Goal: Task Accomplishment & Management: Complete application form

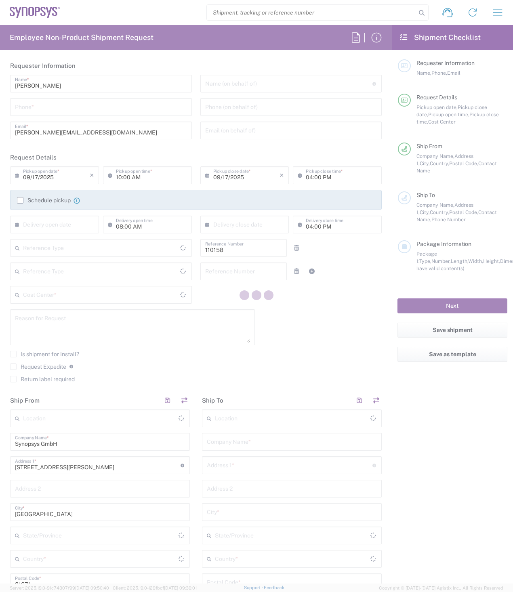
type input "Department"
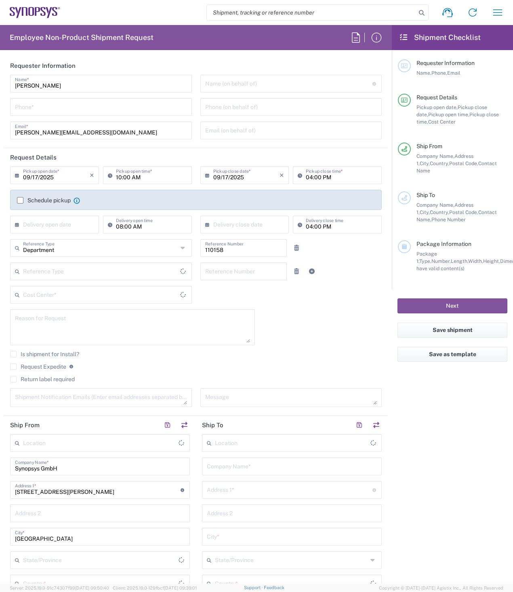
type input "Delivered at Place"
type input "DE01, FAC, DE02, Munich 110158"
type input "[GEOGRAPHIC_DATA]"
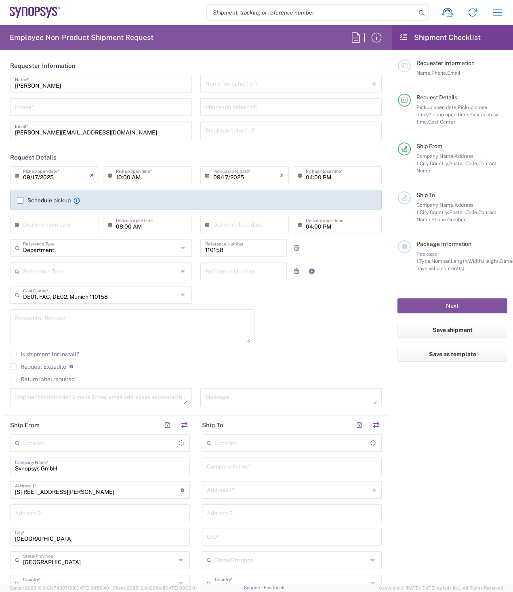
type input "[GEOGRAPHIC_DATA] DE24"
